Goal: Complete application form: Complete application form

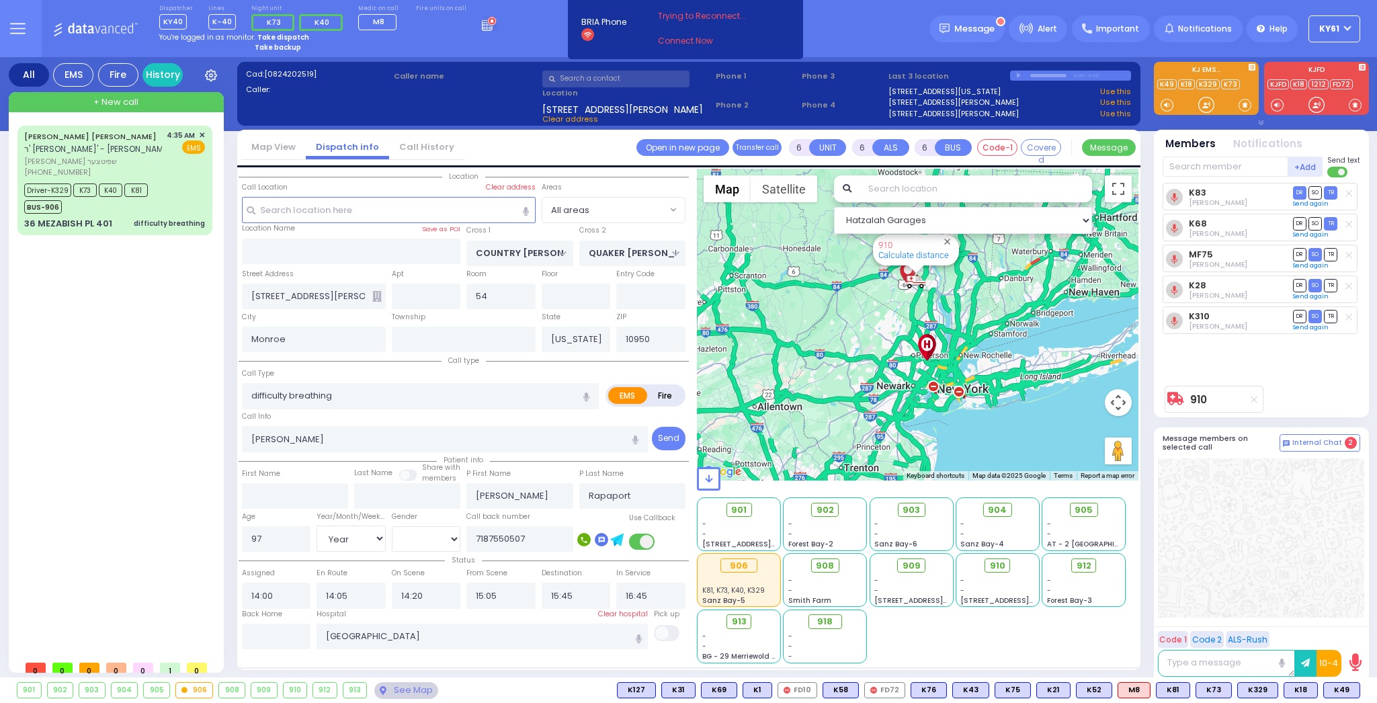
select select "Year"
select select "[DEMOGRAPHIC_DATA]"
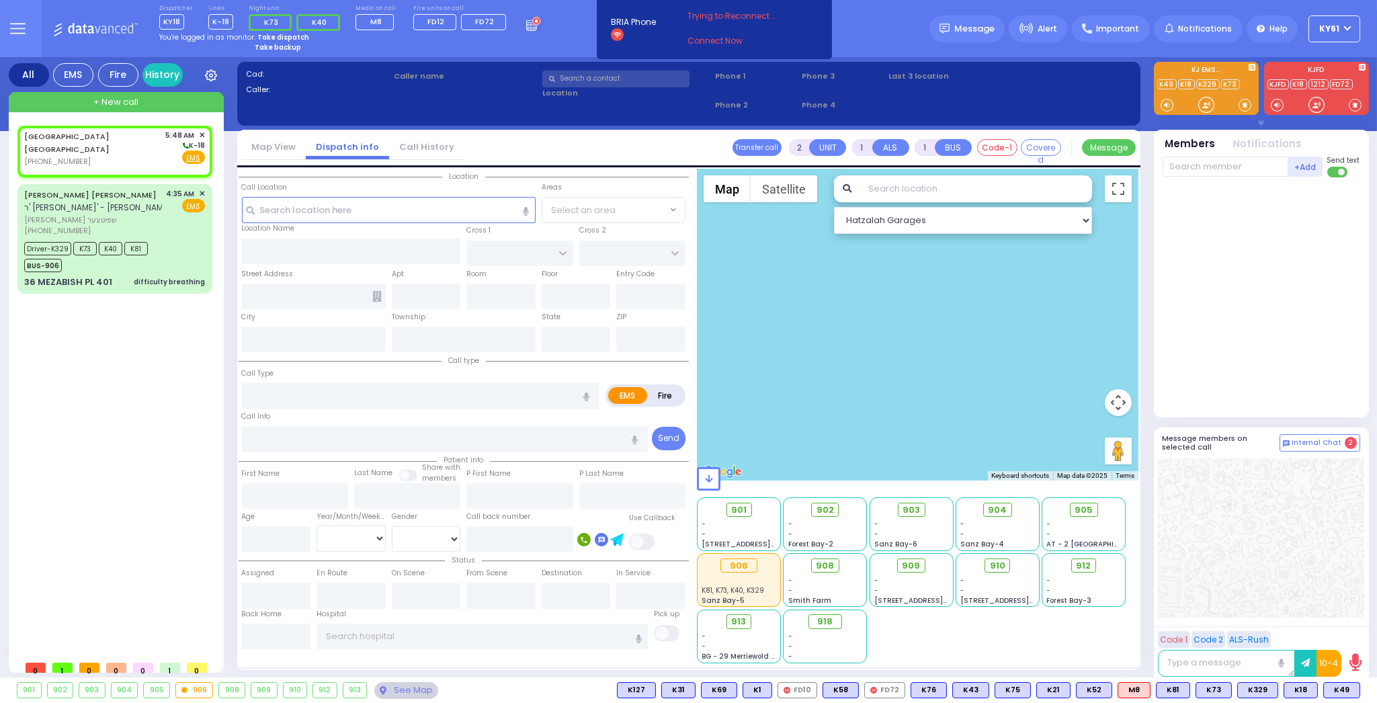
select select
radio input "true"
select select
type input "05:48"
select select "Hatzalah Garages"
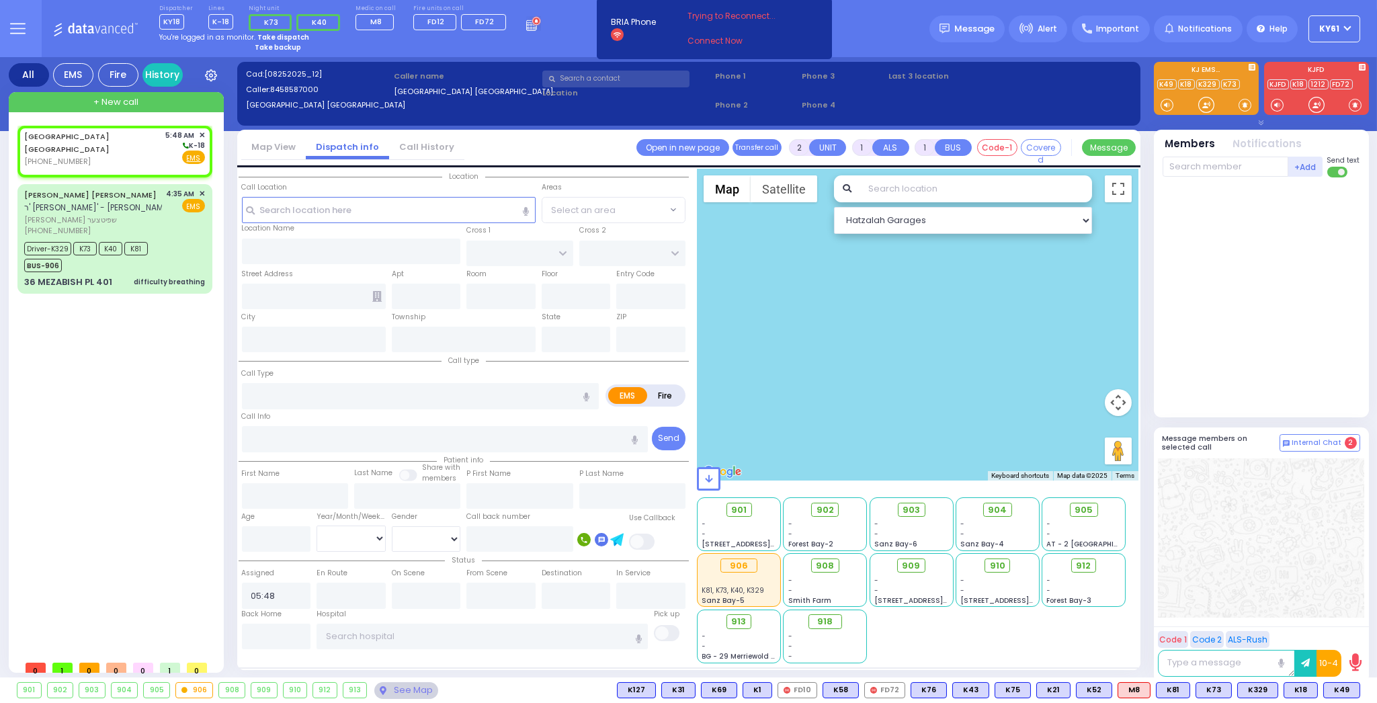
select select
radio input "true"
select select
select select "Hatzalah Garages"
select select
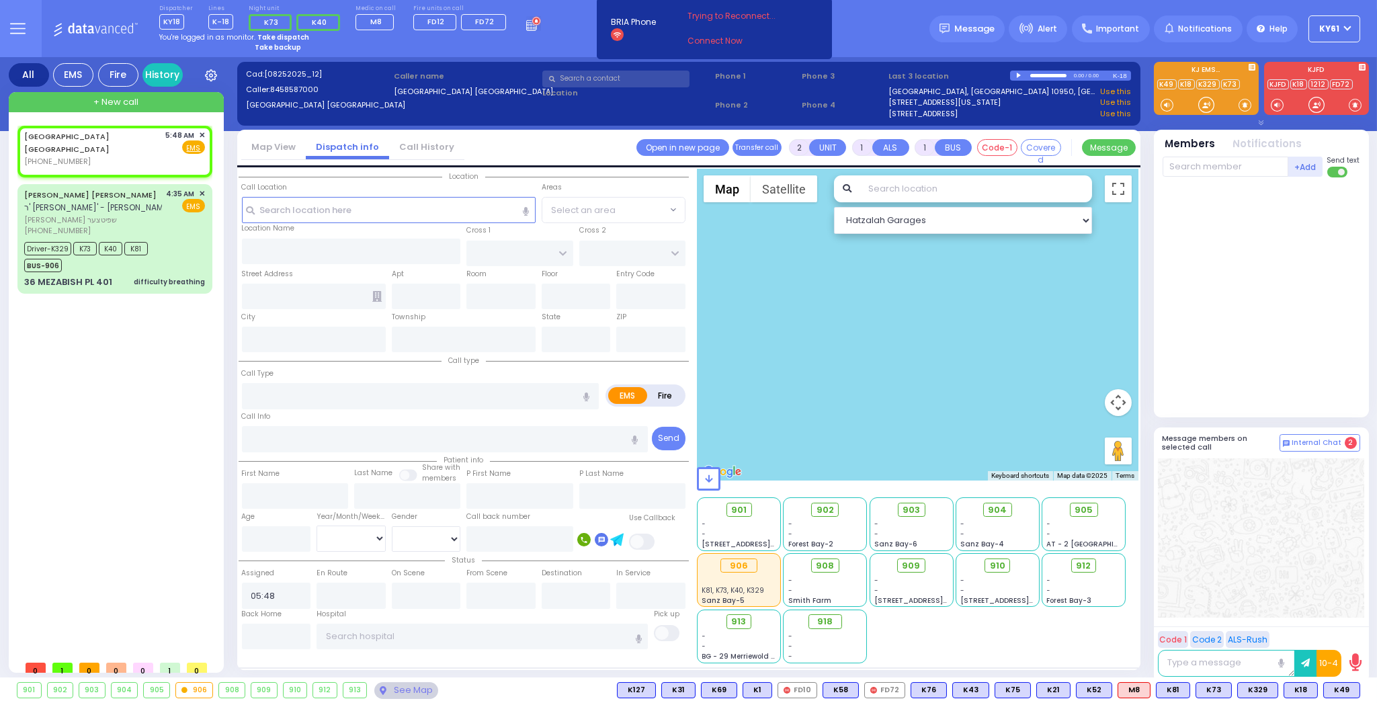
radio input "true"
select select
select select "Hatzalah Garages"
